Goal: Information Seeking & Learning: Check status

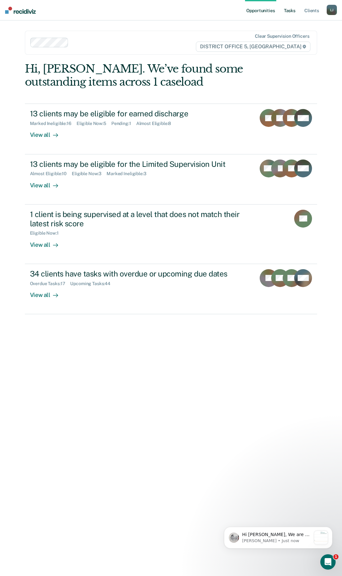
click at [291, 15] on link "Tasks" at bounding box center [290, 10] width 14 height 20
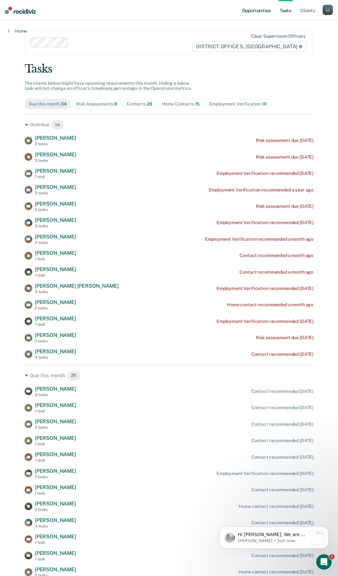
click at [251, 7] on link "Opportunities" at bounding box center [255, 10] width 31 height 20
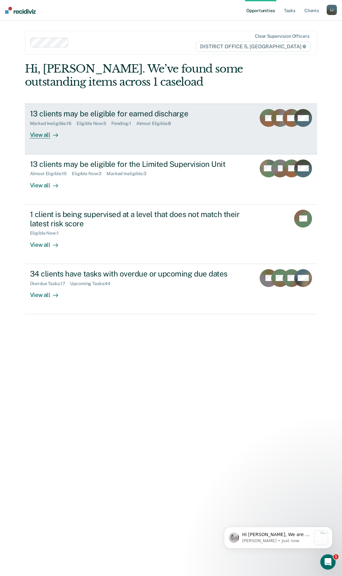
click at [53, 144] on link "13 clients may be eligible for earned discharge Marked Ineligible : 16 Eligible…" at bounding box center [171, 128] width 293 height 50
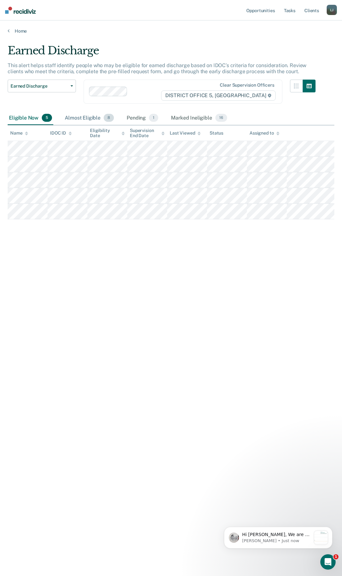
click at [83, 118] on div "Almost Eligible 8" at bounding box center [90, 118] width 52 height 14
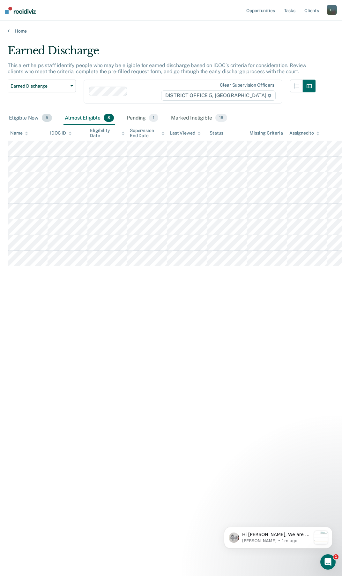
click at [19, 115] on div "Eligible Now 5" at bounding box center [31, 118] width 46 height 14
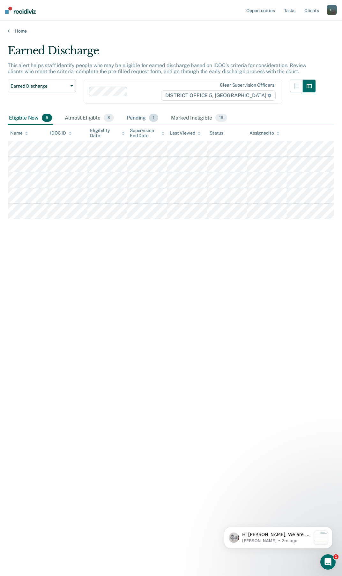
click at [135, 118] on div "Pending 1" at bounding box center [143, 118] width 34 height 14
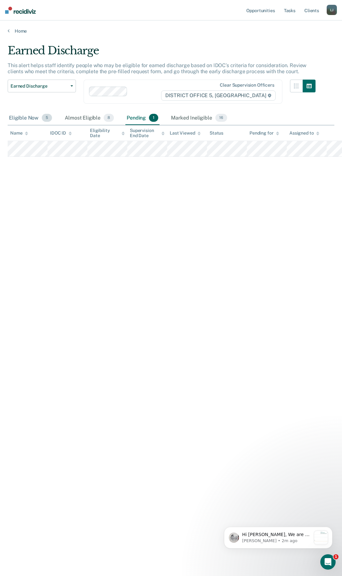
click at [26, 117] on div "Eligible Now 5" at bounding box center [31, 118] width 46 height 14
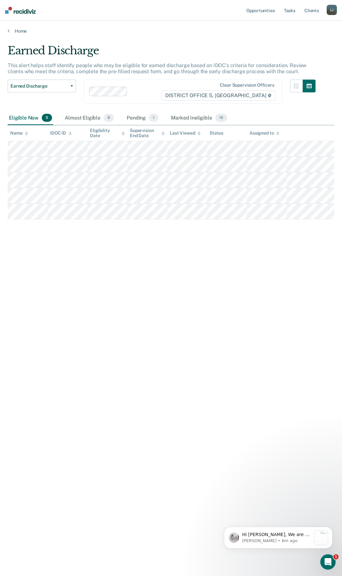
click at [28, 117] on div "Eligible Now 5" at bounding box center [31, 118] width 46 height 14
click at [23, 28] on link "Home" at bounding box center [171, 31] width 327 height 6
